Goal: Navigation & Orientation: Go to known website

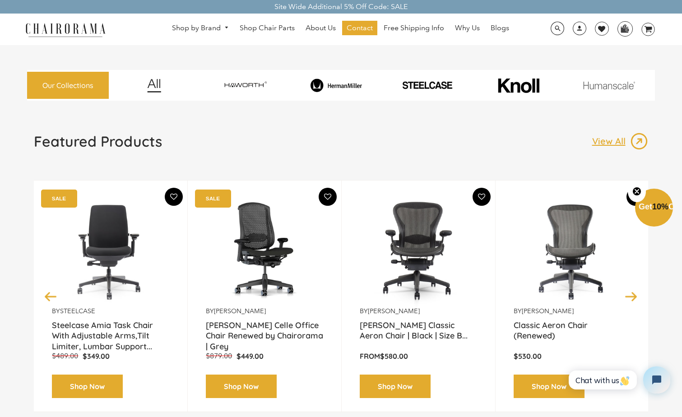
click at [343, 84] on img at bounding box center [336, 85] width 88 height 13
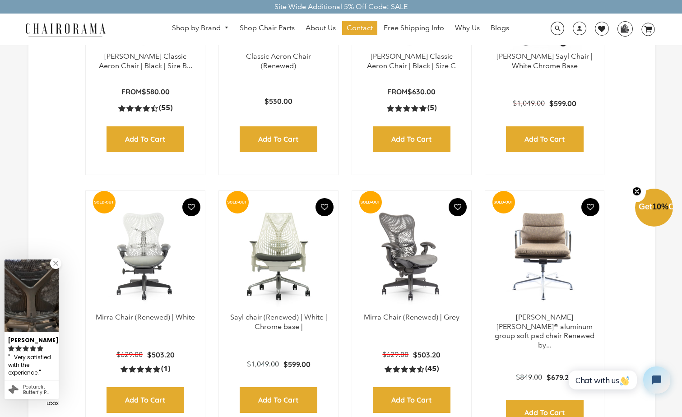
scroll to position [316, 0]
